Goal: Task Accomplishment & Management: Use online tool/utility

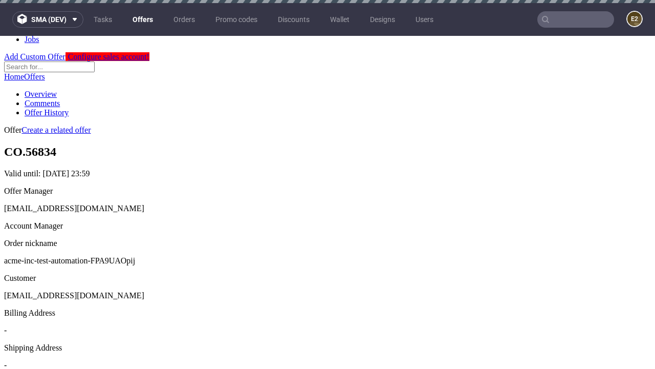
scroll to position [3, 0]
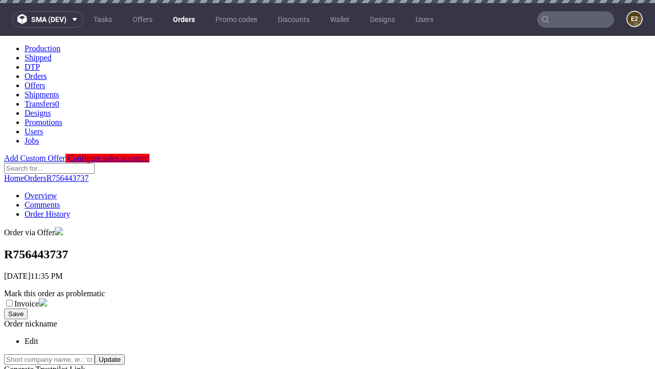
scroll to position [410, 0]
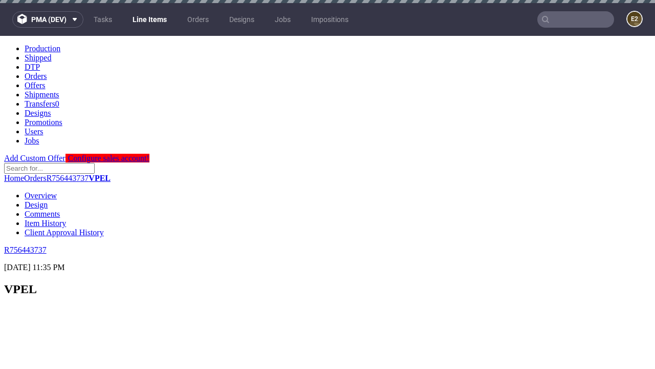
scroll to position [1656, 0]
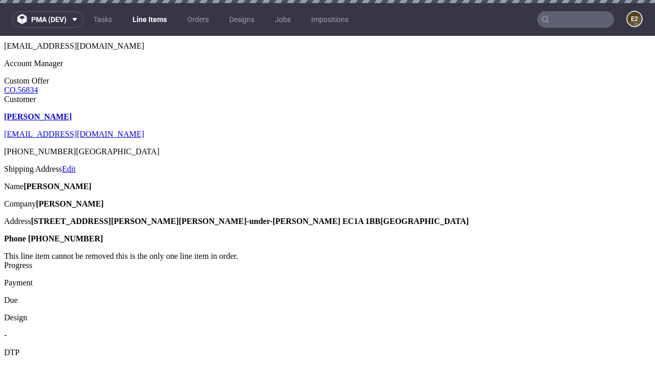
select select "accepted"
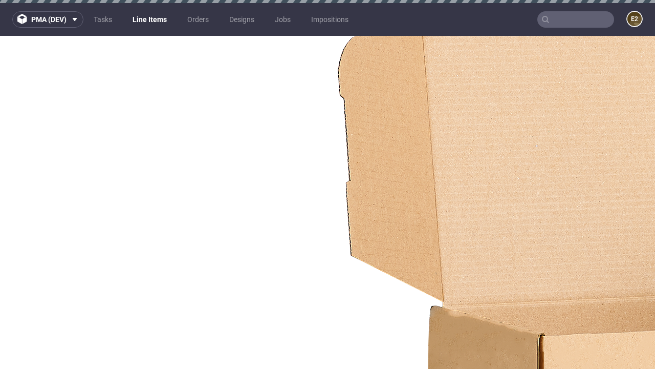
select select "received"
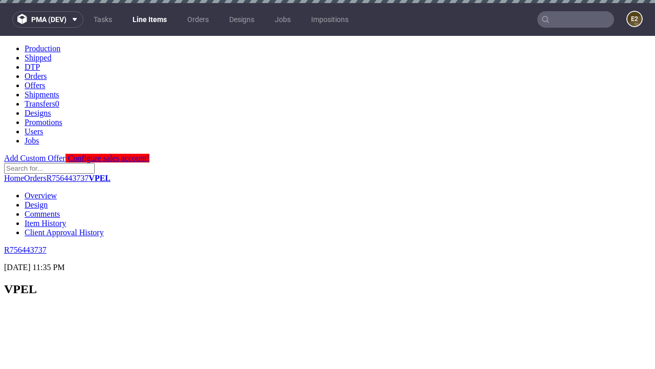
scroll to position [767, 0]
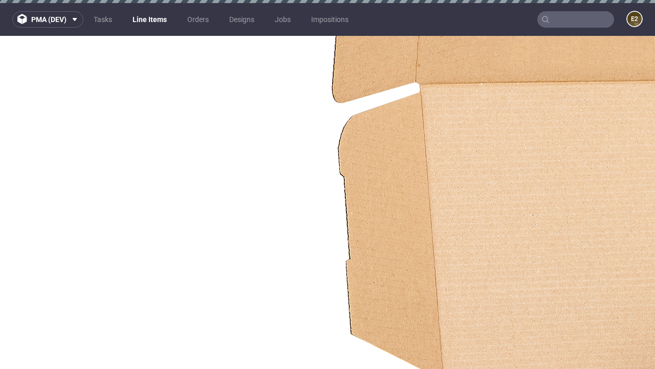
select select "accepted_dtp_issue_reprint"
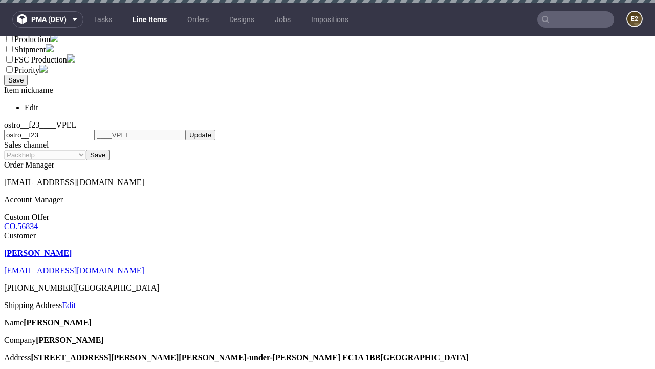
scroll to position [3, 0]
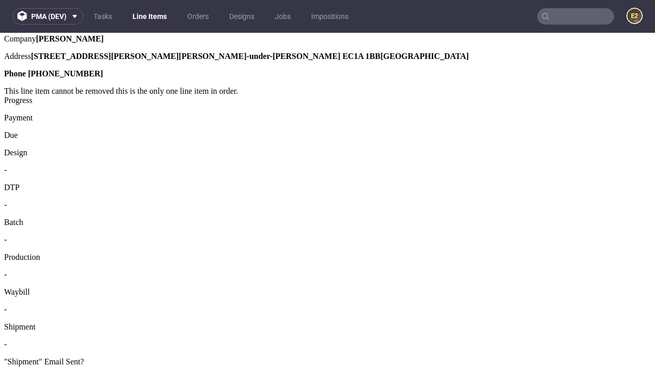
scroll to position [6, 0]
